Goal: Task Accomplishment & Management: Manage account settings

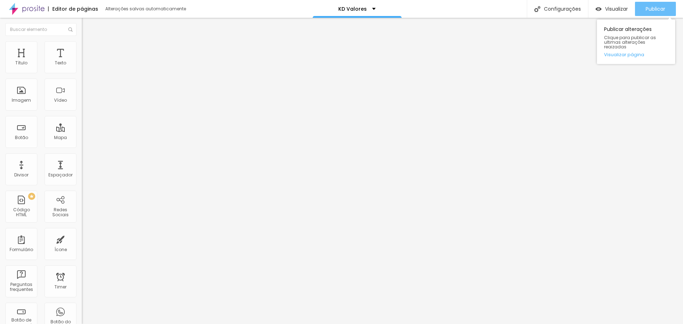
click at [667, 6] on button "Publicar" at bounding box center [655, 9] width 41 height 14
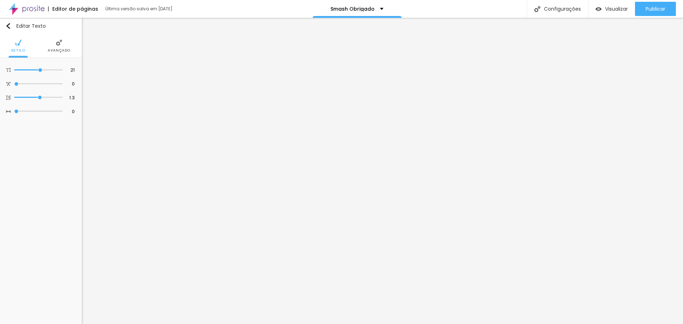
click at [656, 6] on span "Publicar" at bounding box center [656, 9] width 20 height 6
click at [661, 13] on div "Publicar" at bounding box center [656, 9] width 20 height 14
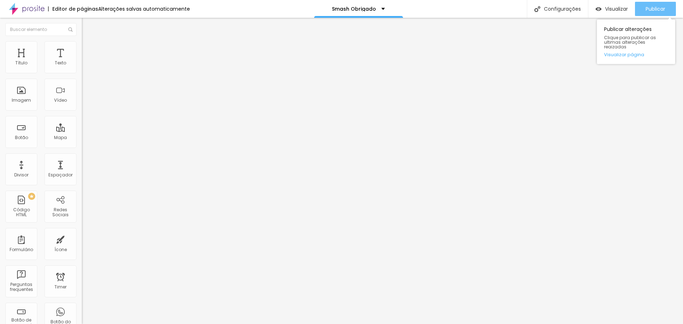
click at [658, 10] on span "Publicar" at bounding box center [656, 9] width 20 height 6
click at [659, 12] on div "Publicar" at bounding box center [656, 9] width 20 height 14
click at [649, 7] on span "Publicar" at bounding box center [656, 9] width 20 height 6
